Goal: Find specific fact: Find specific fact

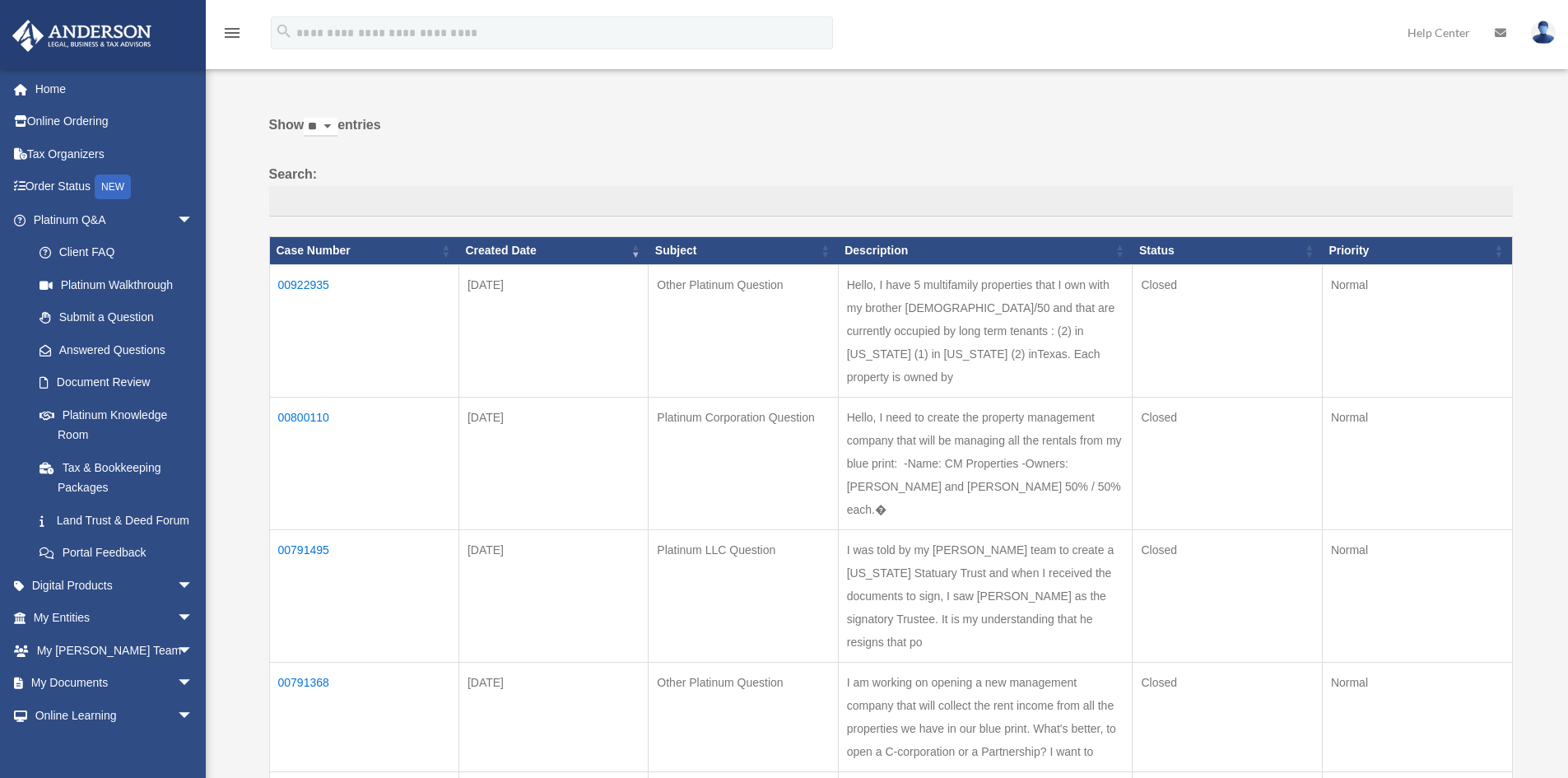
scroll to position [82, 0]
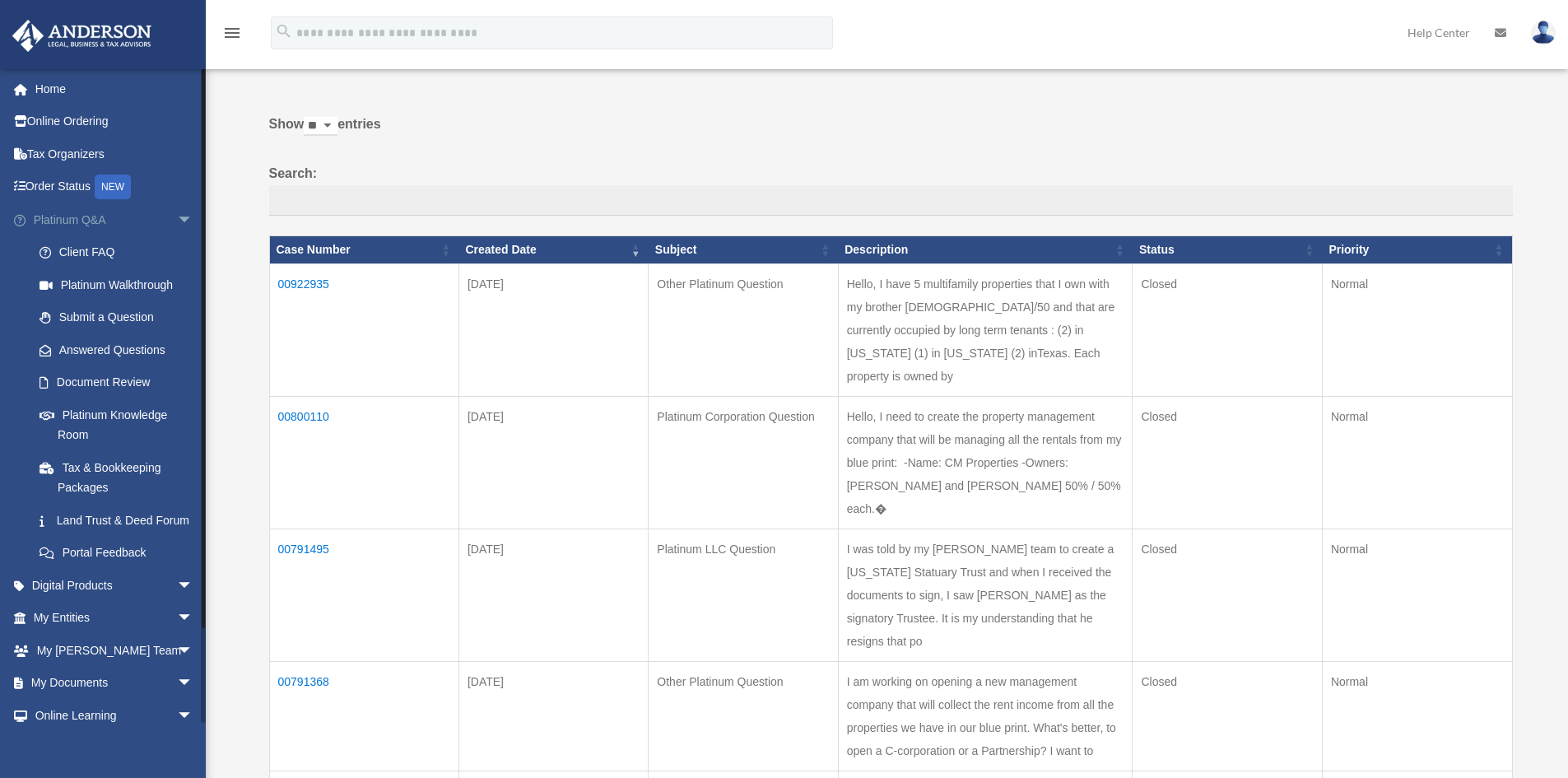
click at [177, 216] on span "arrow_drop_down" at bounding box center [193, 220] width 33 height 34
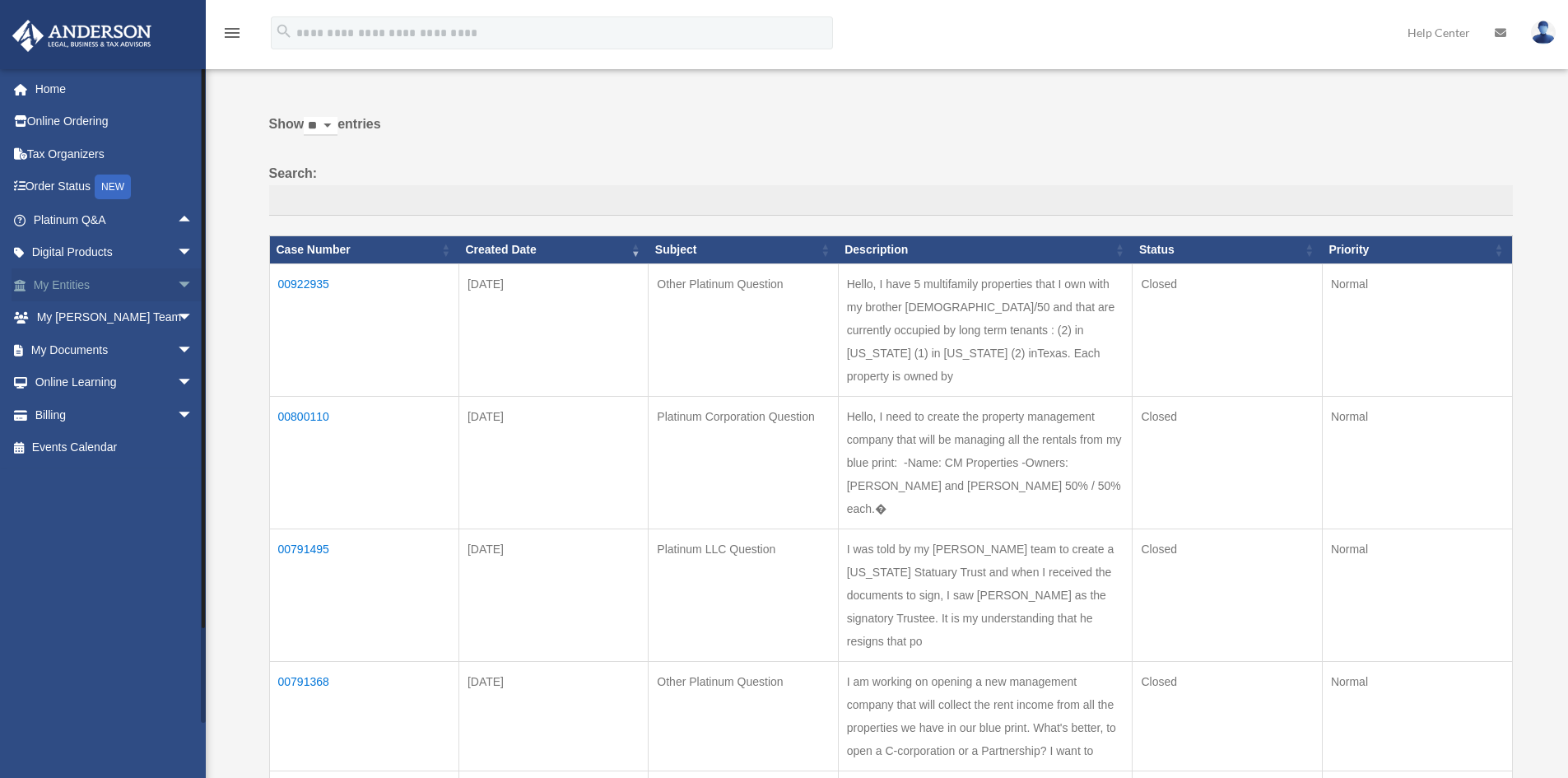
click at [177, 283] on span "arrow_drop_down" at bounding box center [193, 285] width 33 height 34
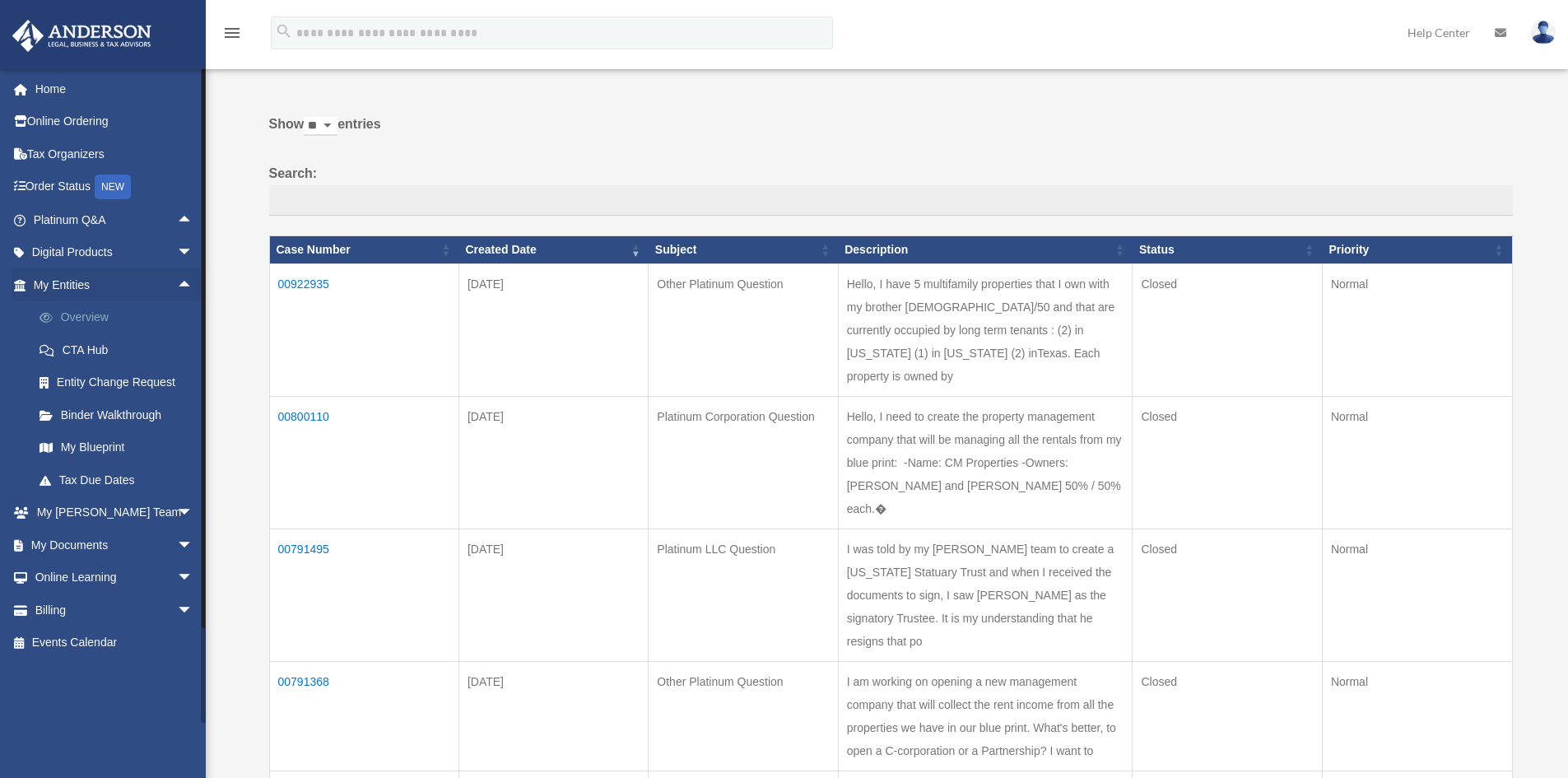
click at [99, 315] on link "Overview" at bounding box center [121, 317] width 195 height 33
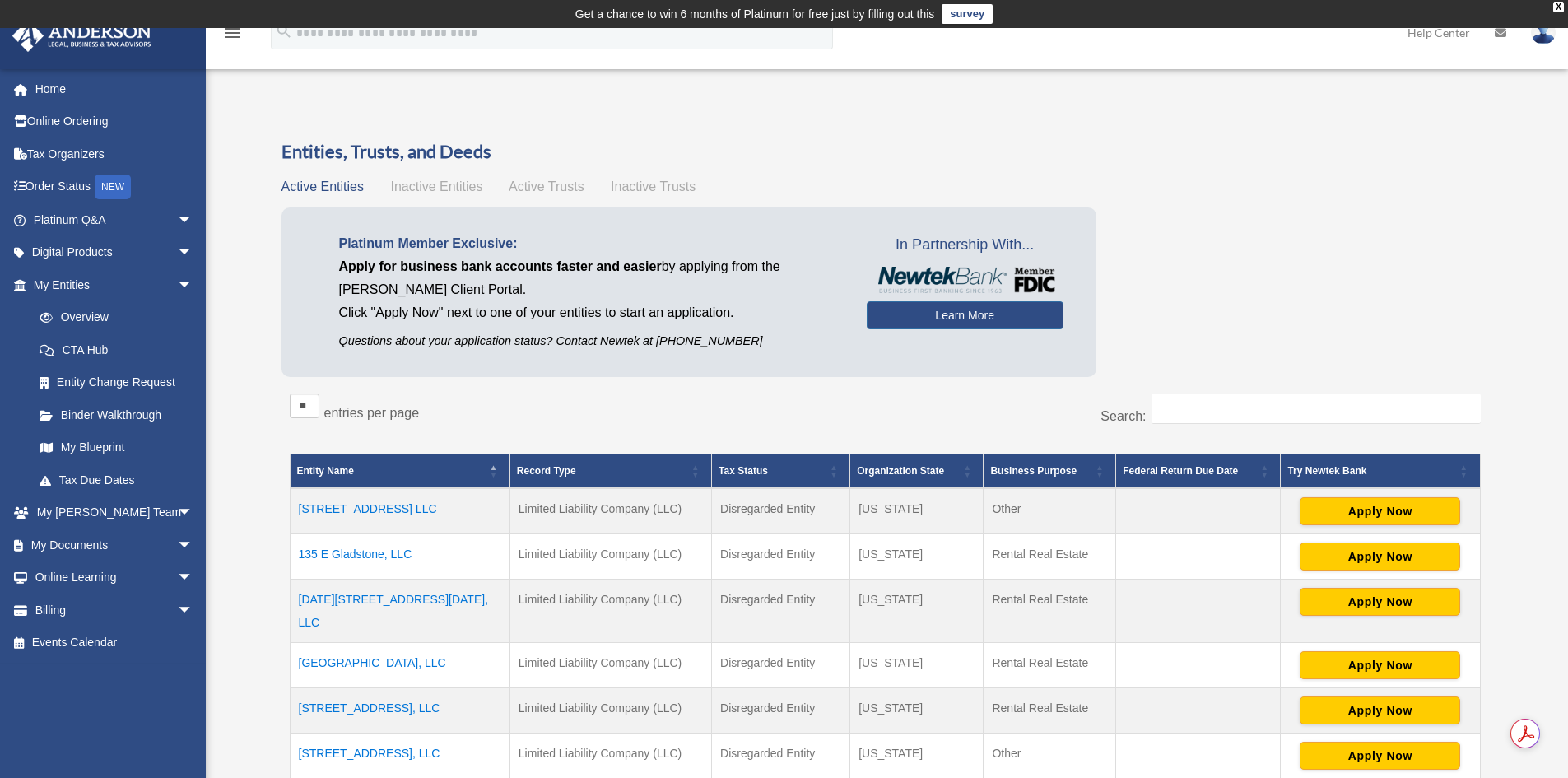
click at [354, 733] on td "[STREET_ADDRESS], LLC" at bounding box center [400, 756] width 220 height 46
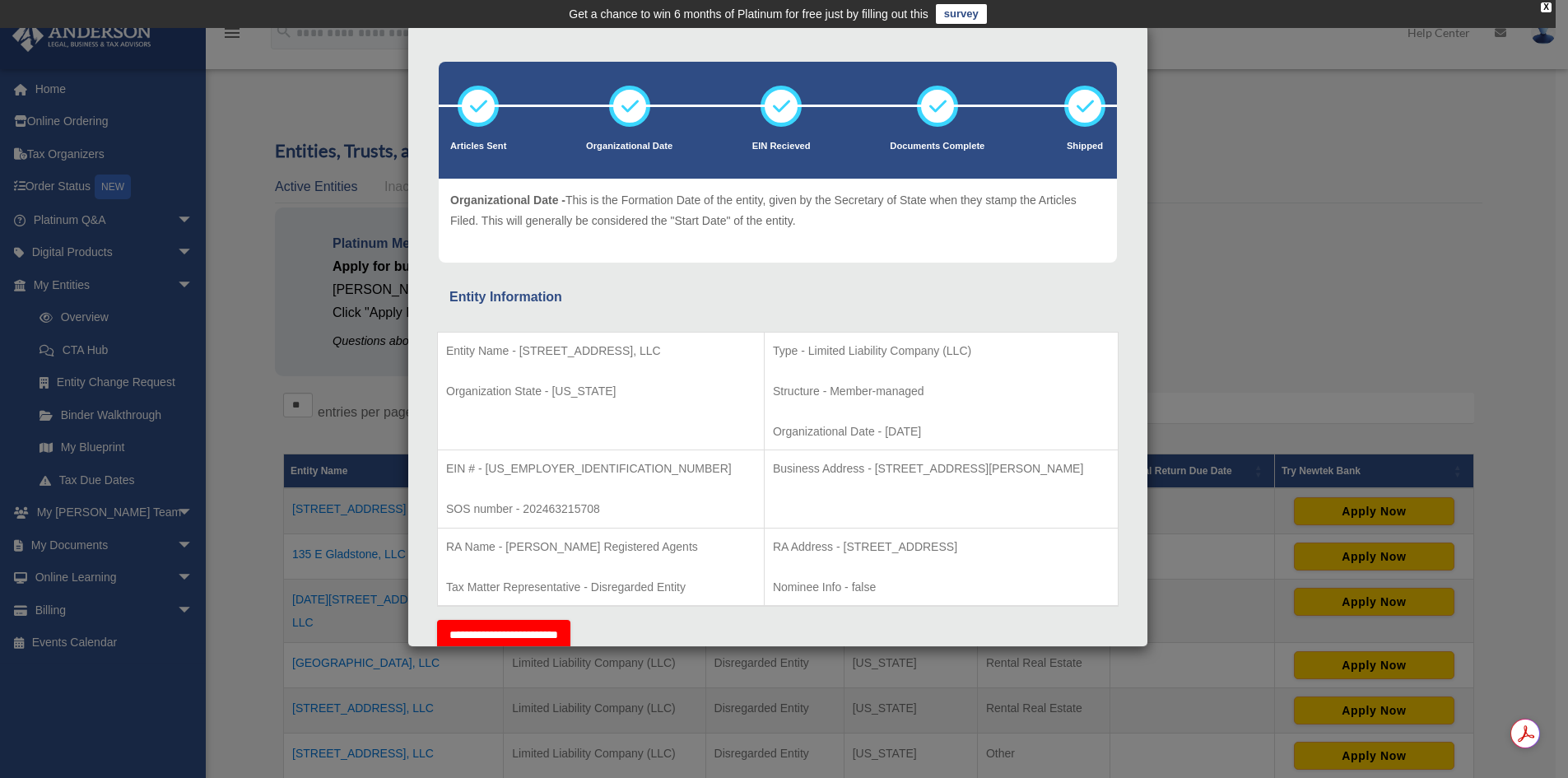
scroll to position [82, 0]
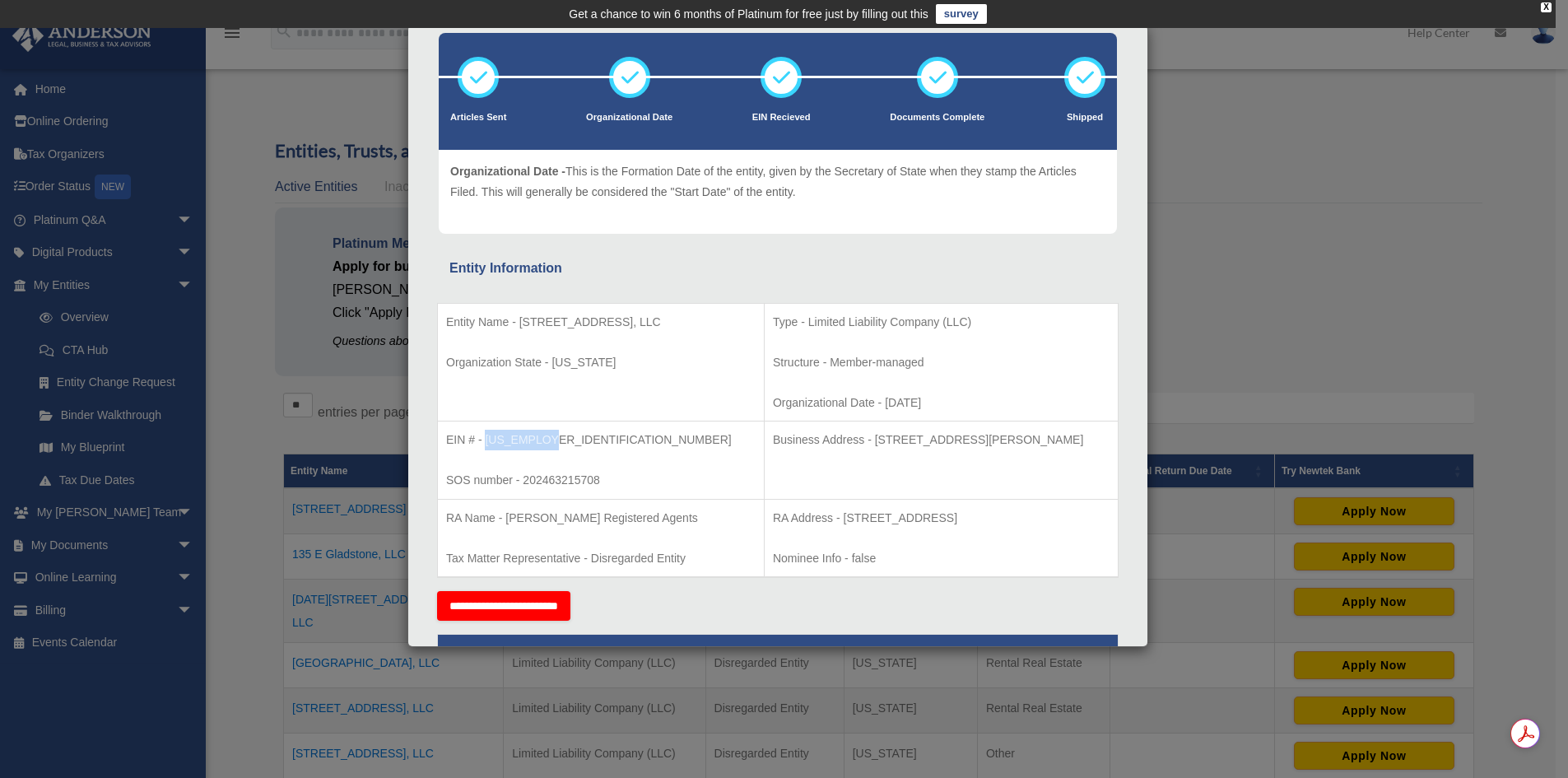
drag, startPoint x: 485, startPoint y: 439, endPoint x: 550, endPoint y: 444, distance: 65.2
click at [550, 444] on p "EIN # - [US_EMPLOYER_IDENTIFICATION_NUMBER]" at bounding box center [601, 440] width 309 height 21
copy p "[US_EMPLOYER_IDENTIFICATION_NUMBER]"
click at [1385, 309] on div "Details × Articles Sent Organizational Date" at bounding box center [784, 389] width 1568 height 778
